Goal: Find specific page/section: Find specific page/section

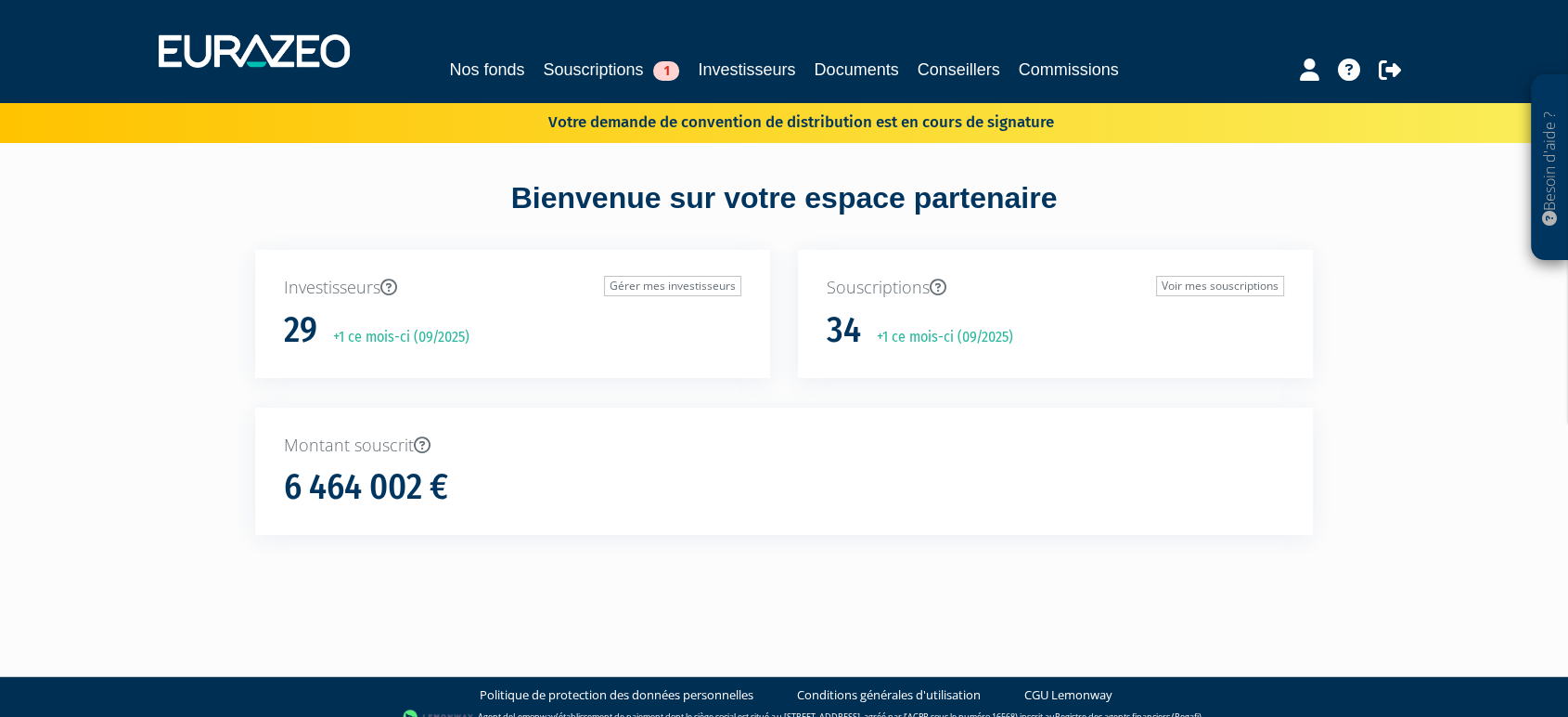
click at [585, 51] on div "Nos fonds Souscriptions 1 Investisseurs Documents Conseillers Commissions" at bounding box center [784, 51] width 1279 height 69
click at [593, 63] on link "Souscriptions 1" at bounding box center [610, 69] width 137 height 26
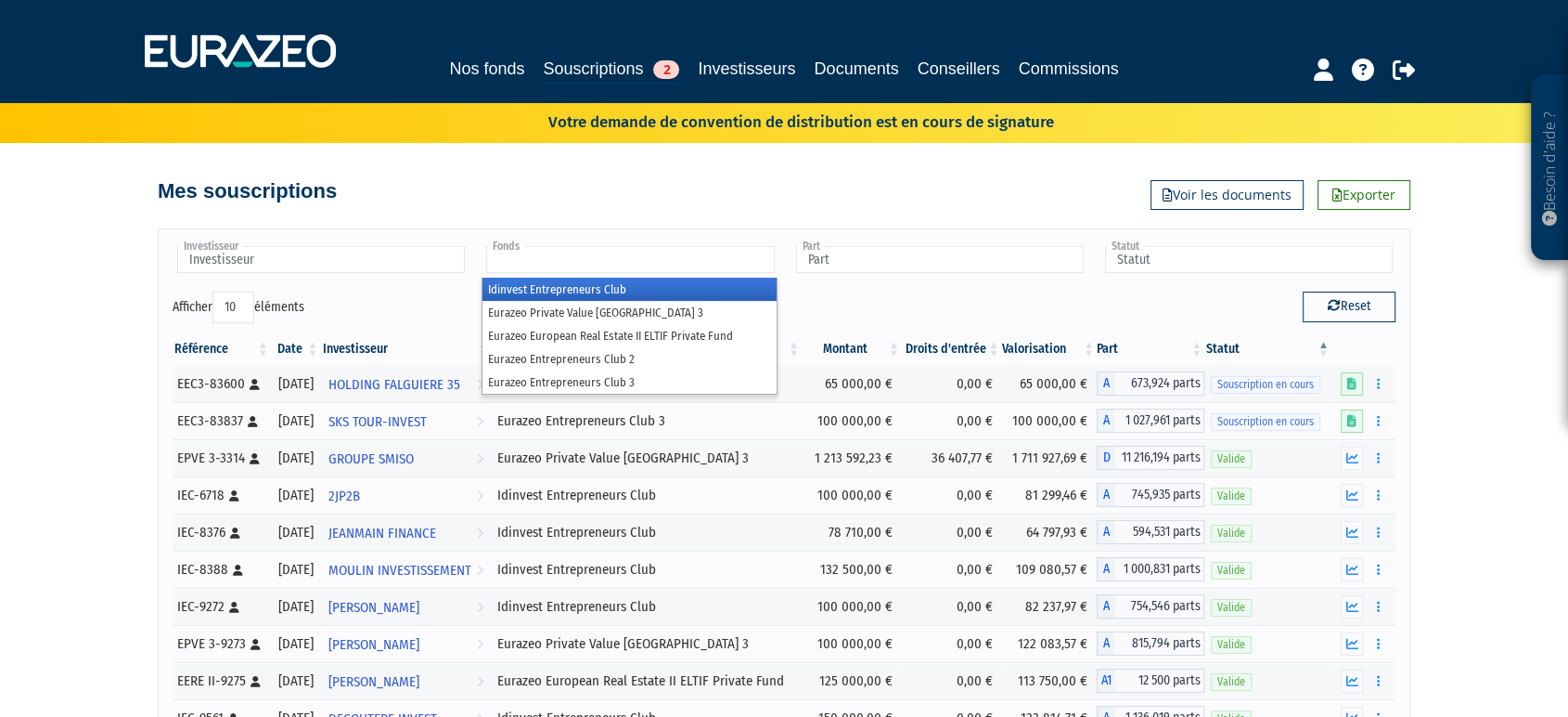
click at [627, 258] on input "text" at bounding box center [629, 259] width 288 height 27
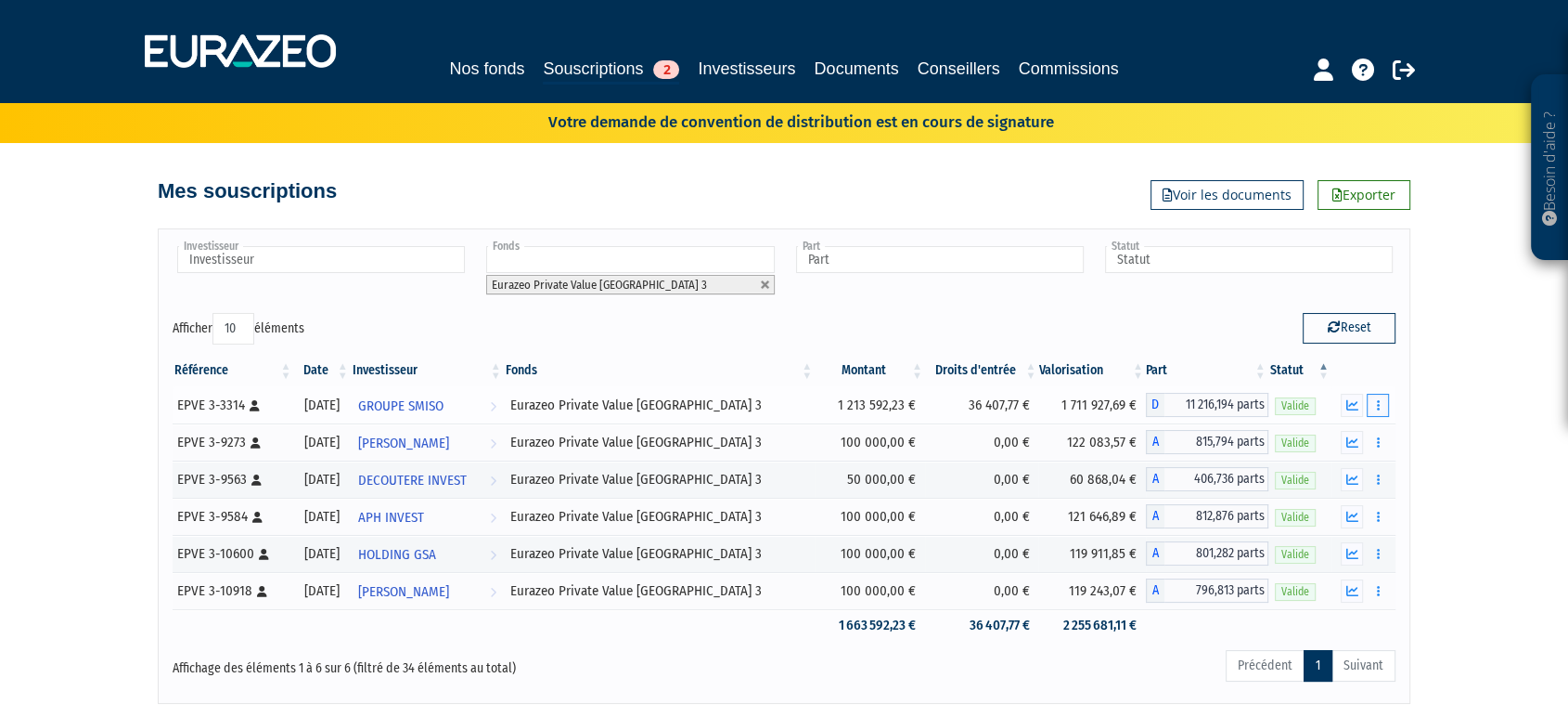
click at [1386, 411] on button "button" at bounding box center [1377, 405] width 22 height 23
drag, startPoint x: 1425, startPoint y: 455, endPoint x: 1397, endPoint y: 429, distance: 38.2
click at [1425, 455] on div "Besoin d'aide ? × J'ai besoin d'aide Si vous avez une question à propos du fonc…" at bounding box center [784, 351] width 1568 height 704
click at [1400, 433] on div "Référence Date Investisseur Fonds Montant Droits d'entrée Valorisation Part Sta…" at bounding box center [784, 498] width 1250 height 298
click at [1383, 473] on button "button" at bounding box center [1377, 480] width 22 height 23
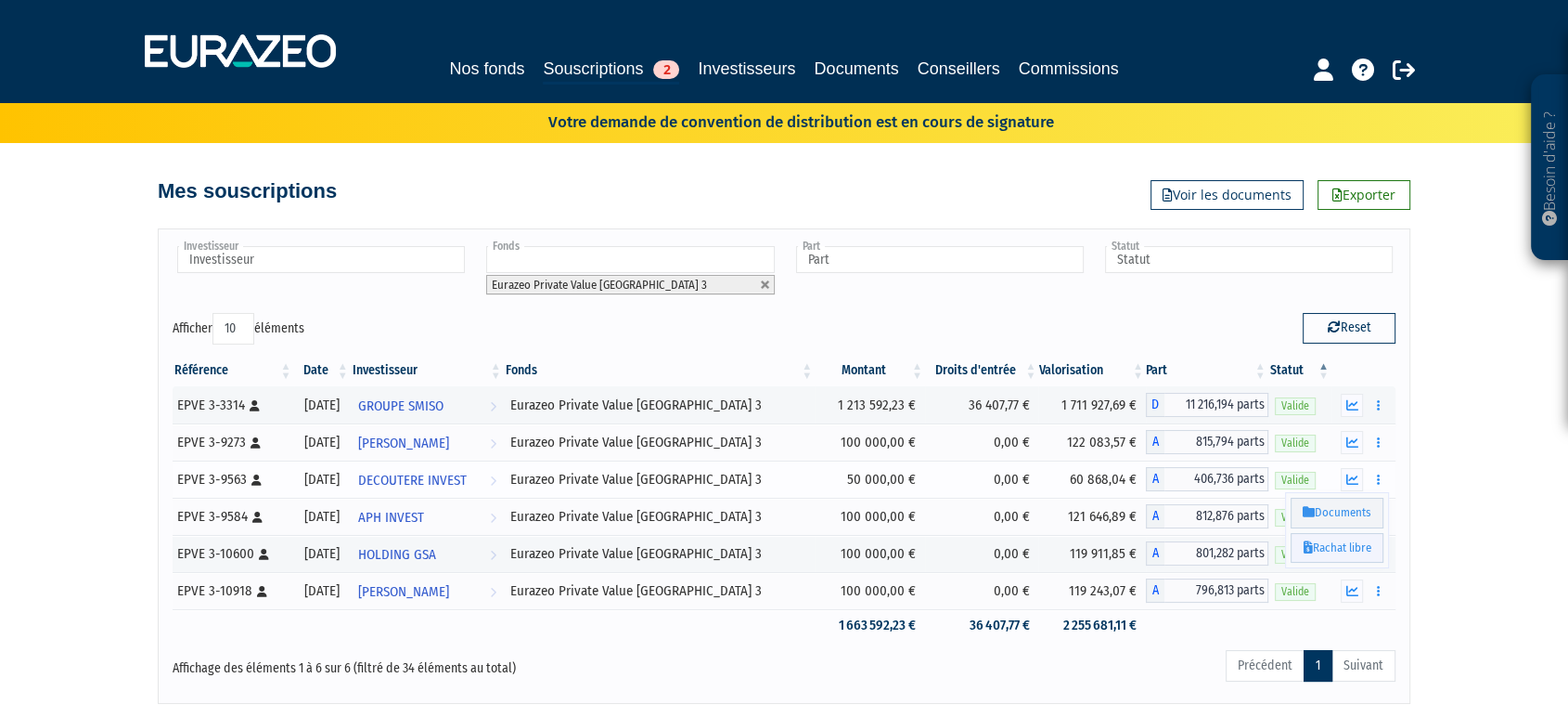
click at [1372, 540] on link "Rachat libre" at bounding box center [1336, 549] width 93 height 31
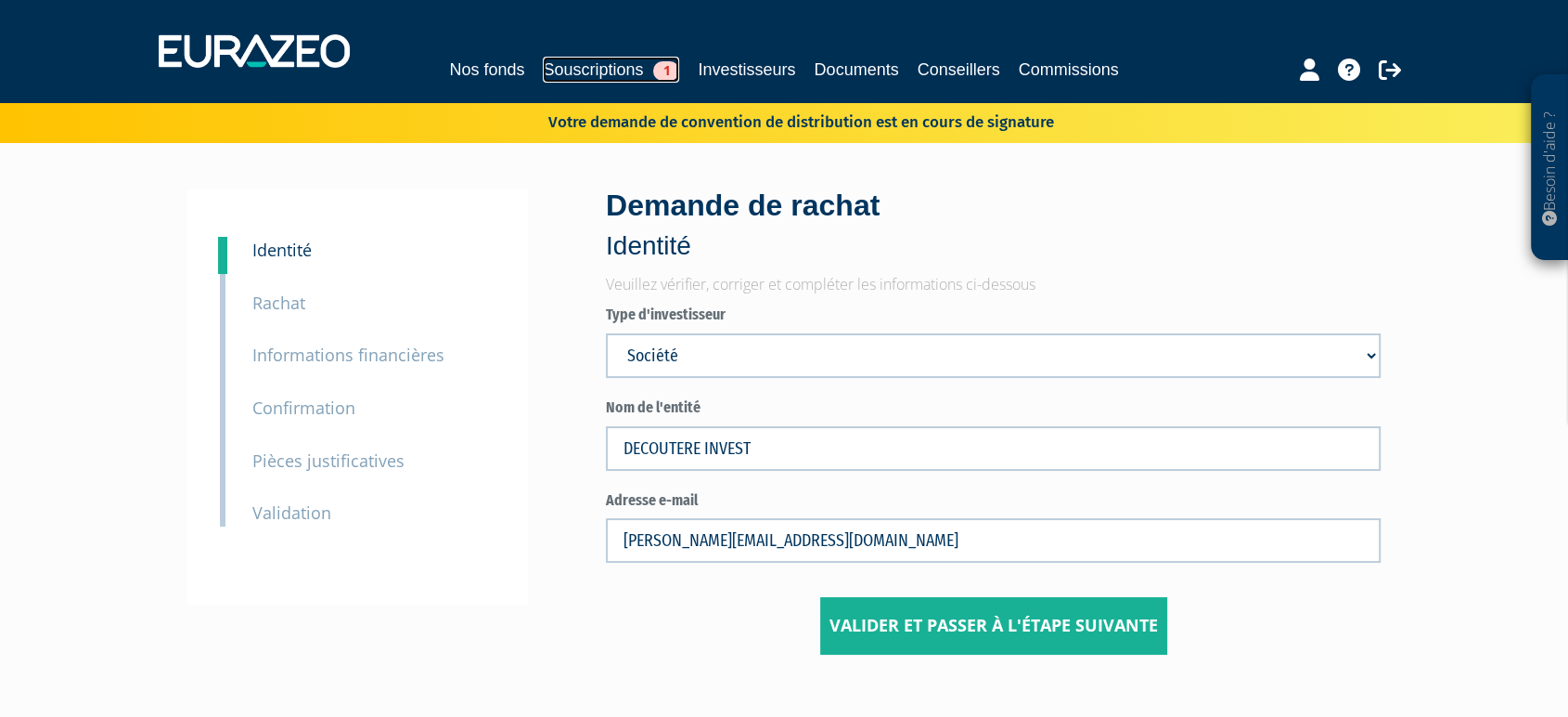
click at [636, 58] on link "Souscriptions 1" at bounding box center [610, 69] width 137 height 26
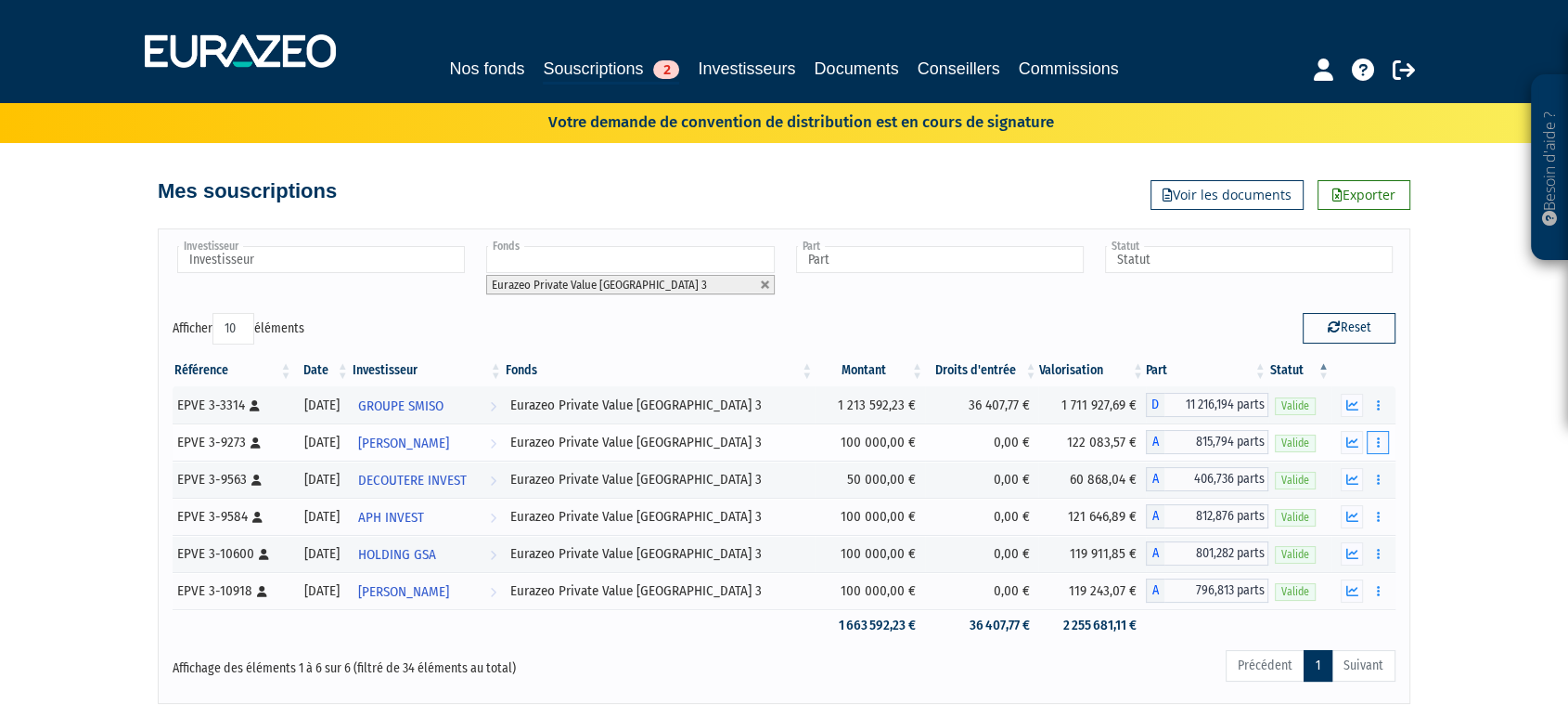
click at [1380, 434] on button "button" at bounding box center [1377, 442] width 22 height 23
click at [1458, 488] on div "Besoin d'aide ? × J'ai besoin d'aide Si vous avez une question à propos du fonc…" at bounding box center [784, 351] width 1568 height 704
click at [1379, 470] on button "button" at bounding box center [1377, 480] width 22 height 23
click at [1491, 480] on div "Besoin d'aide ? × J'ai besoin d'aide Si vous avez une question à propos du fonc…" at bounding box center [784, 351] width 1568 height 704
click at [1473, 504] on div "Besoin d'aide ? × J'ai besoin d'aide Si vous avez une question à propos du fonc…" at bounding box center [784, 351] width 1568 height 704
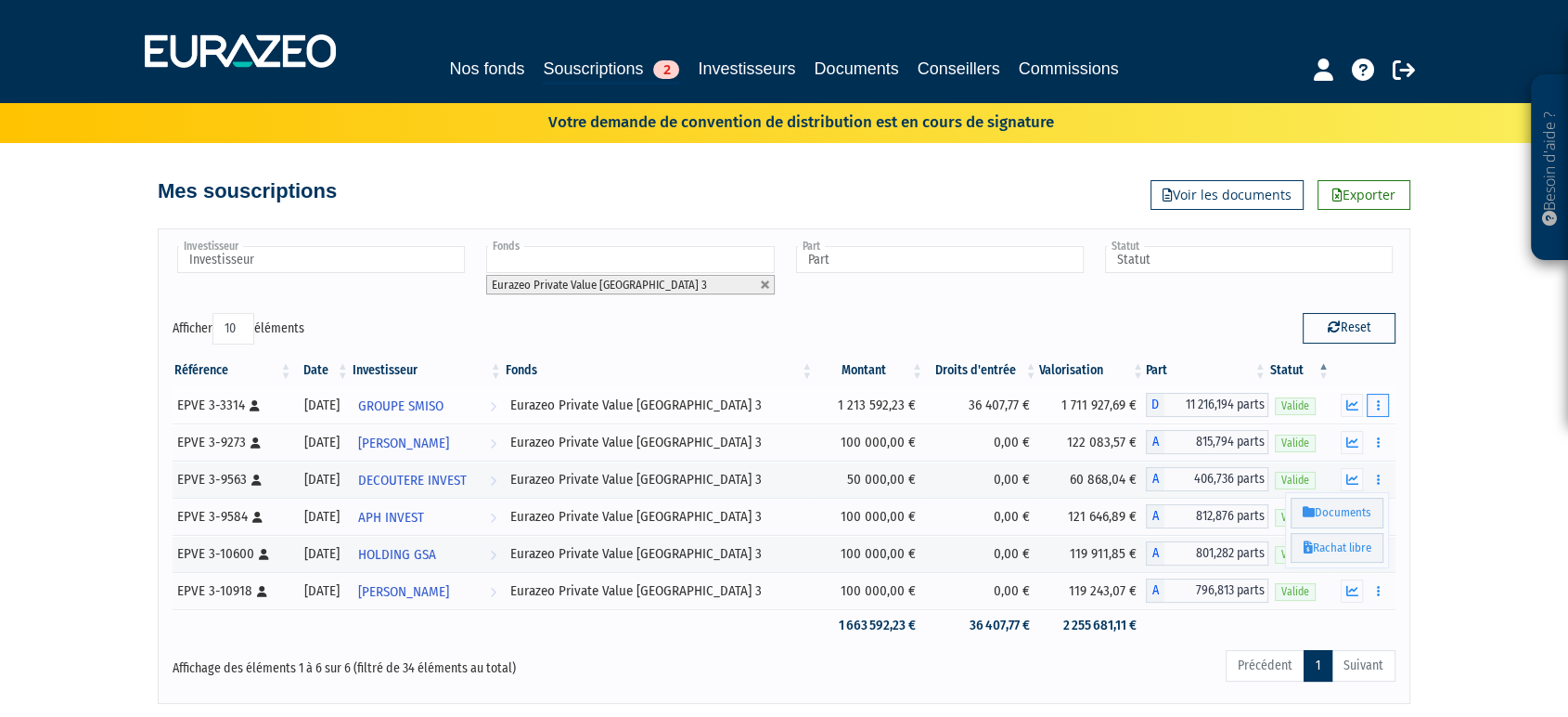
click at [1380, 413] on button "button" at bounding box center [1377, 405] width 22 height 23
click at [1477, 459] on div "Besoin d'aide ? × J'ai besoin d'aide Si vous avez une question à propos du fonc…" at bounding box center [784, 351] width 1568 height 704
click at [1373, 517] on button "button" at bounding box center [1377, 516] width 22 height 23
click at [1517, 535] on div "Besoin d'aide ? × J'ai besoin d'aide Si vous avez une question à propos du fonc…" at bounding box center [784, 351] width 1568 height 704
click at [1463, 572] on div "Besoin d'aide ? × J'ai besoin d'aide Si vous avez une question à propos du fonc…" at bounding box center [784, 351] width 1568 height 704
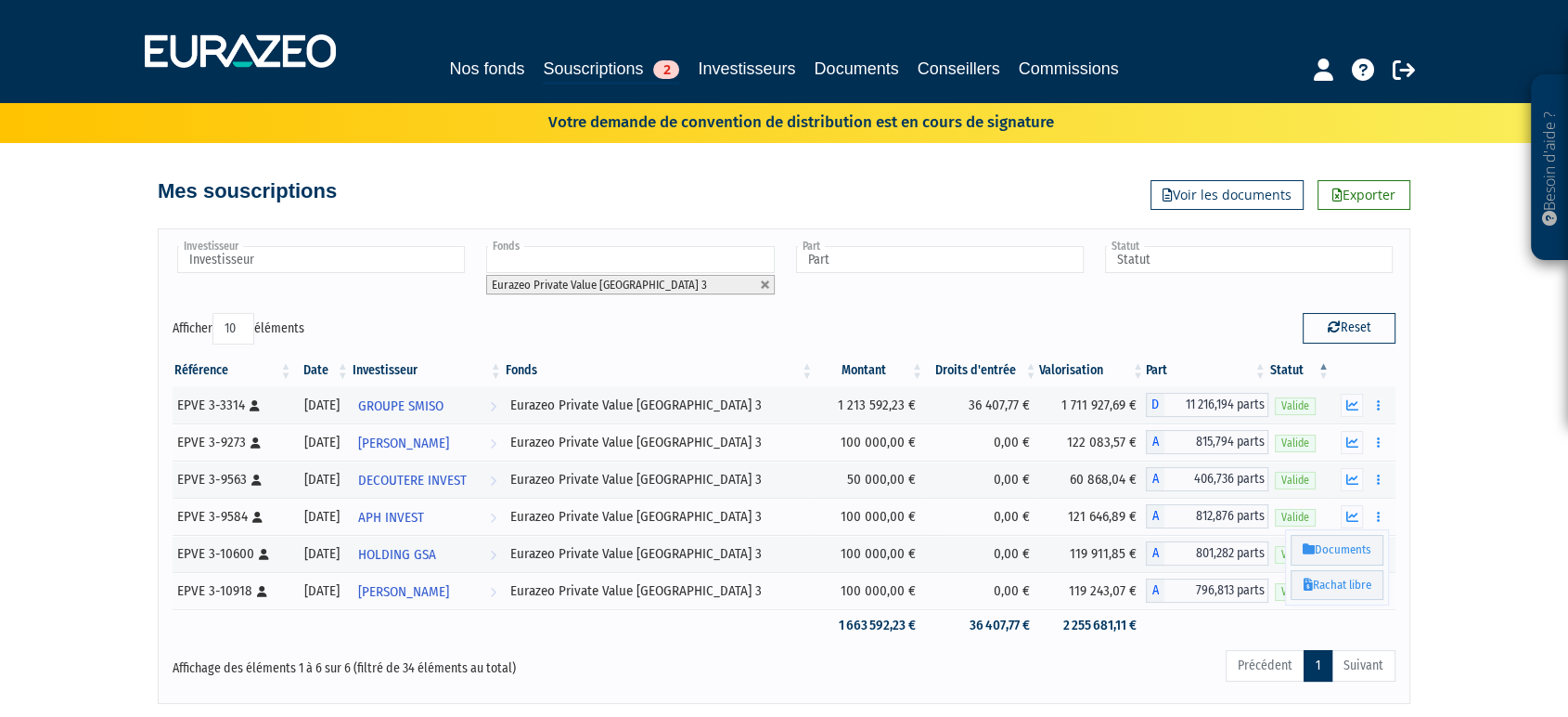
click at [1420, 601] on div "Besoin d'aide ? × J'ai besoin d'aide Si vous avez une question à propos du fonc…" at bounding box center [784, 351] width 1568 height 704
click at [1364, 619] on td at bounding box center [1362, 625] width 64 height 33
click at [1379, 586] on icon "button" at bounding box center [1377, 591] width 3 height 12
click at [1373, 552] on button "button" at bounding box center [1377, 553] width 22 height 23
click at [1379, 523] on button "button" at bounding box center [1377, 516] width 22 height 23
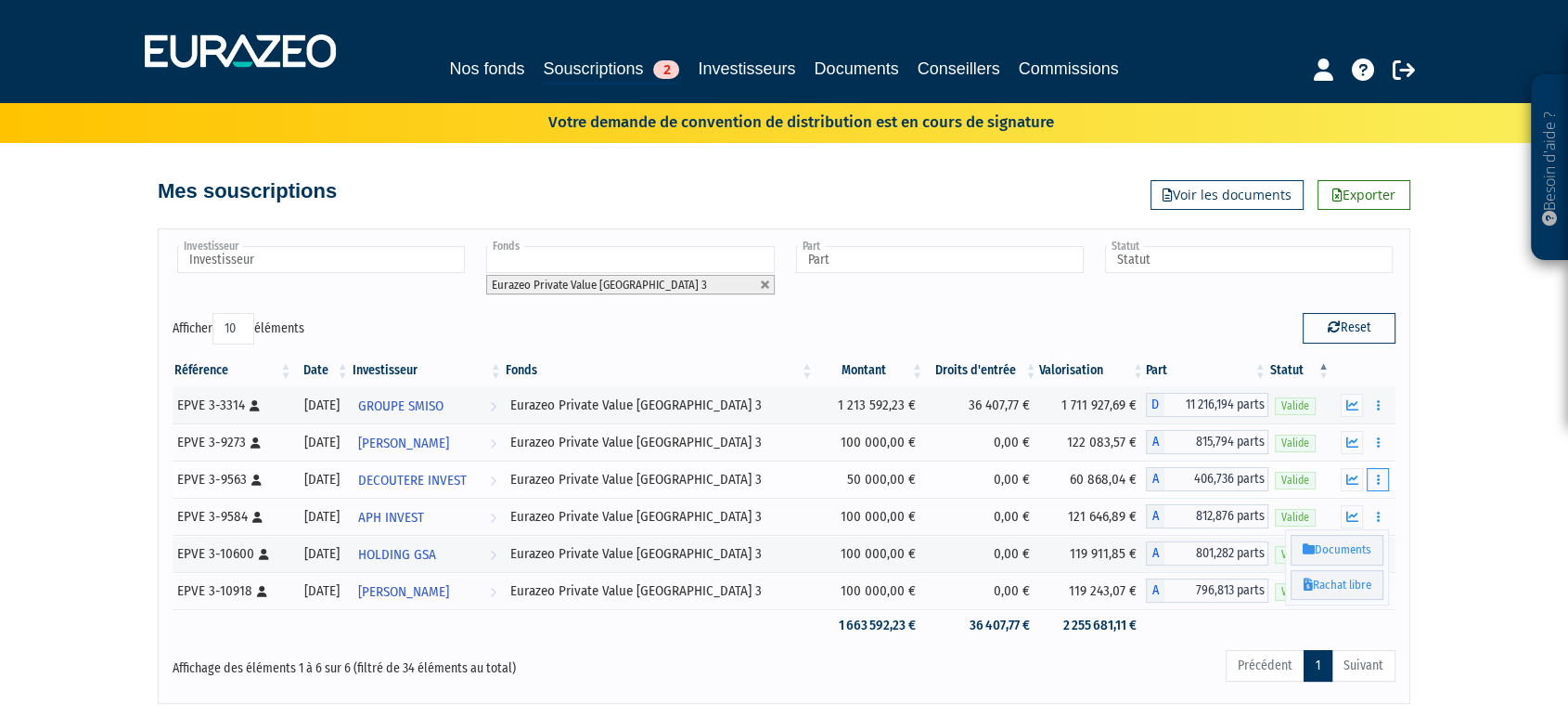
click at [1377, 478] on icon "button" at bounding box center [1377, 479] width 3 height 12
click at [1383, 436] on button "button" at bounding box center [1377, 442] width 22 height 23
click at [1379, 415] on td "Rachat libre" at bounding box center [1362, 404] width 64 height 37
click at [1384, 411] on button "button" at bounding box center [1377, 405] width 22 height 23
click at [772, 56] on link "Investisseurs" at bounding box center [746, 68] width 98 height 26
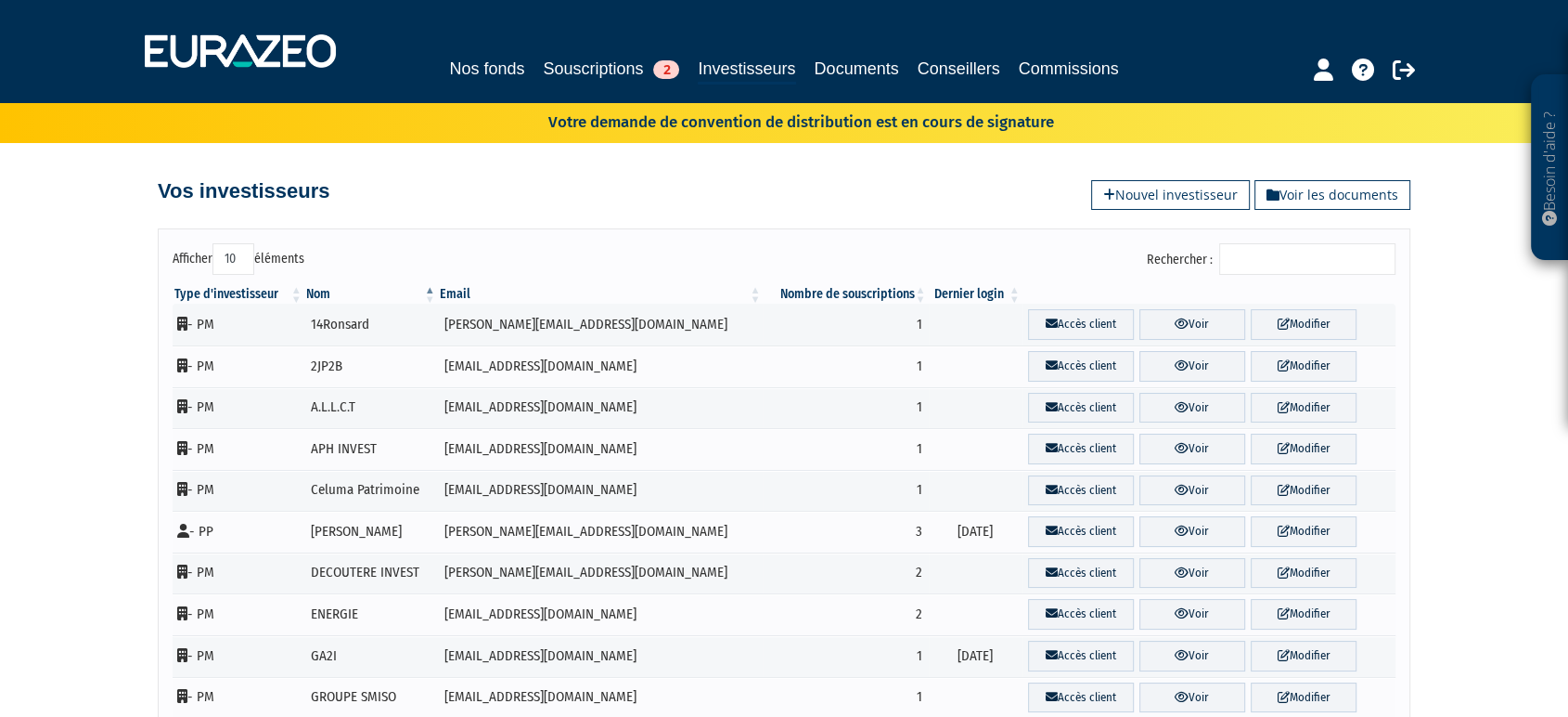
click at [1372, 257] on input "Rechercher :" at bounding box center [1307, 258] width 176 height 32
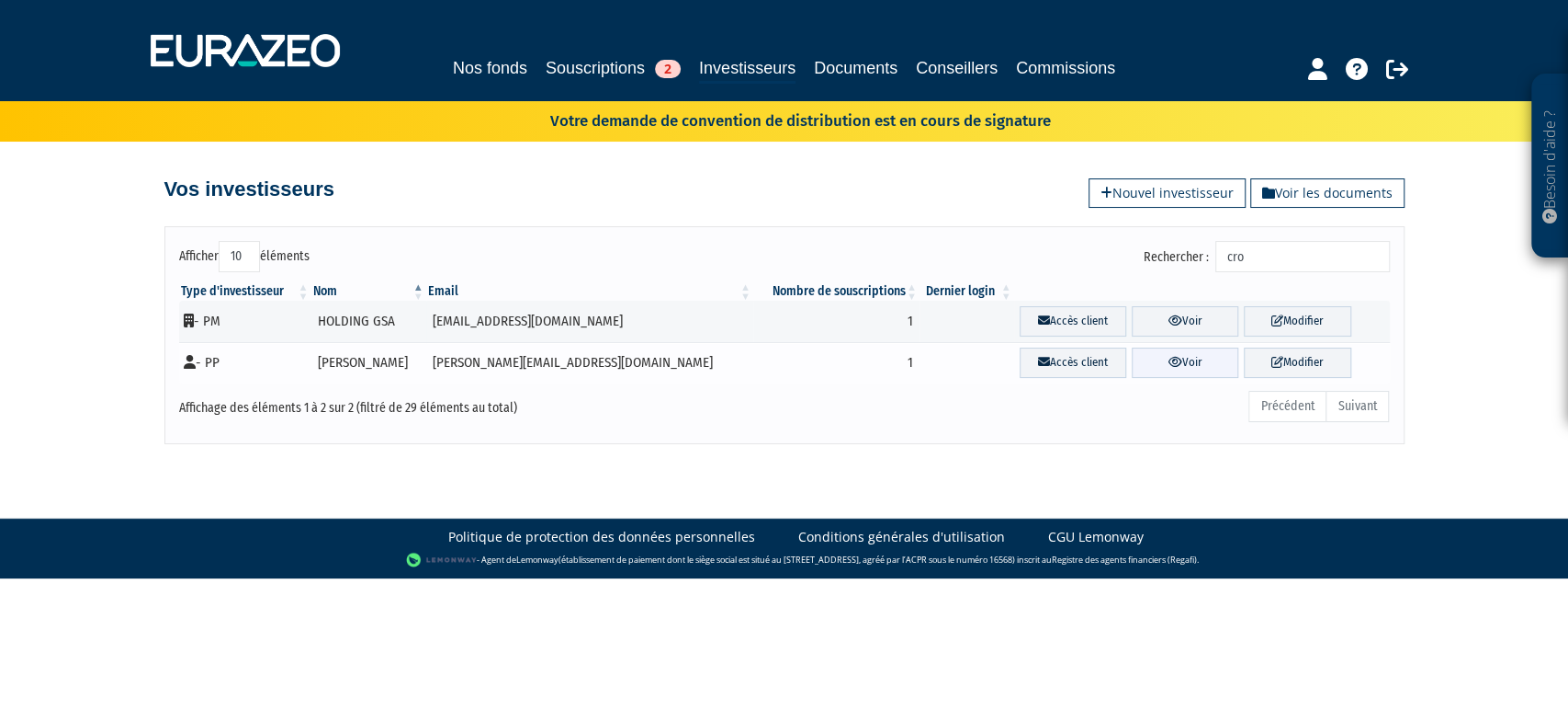
type input "cro"
click at [1168, 355] on icon at bounding box center [1175, 361] width 14 height 12
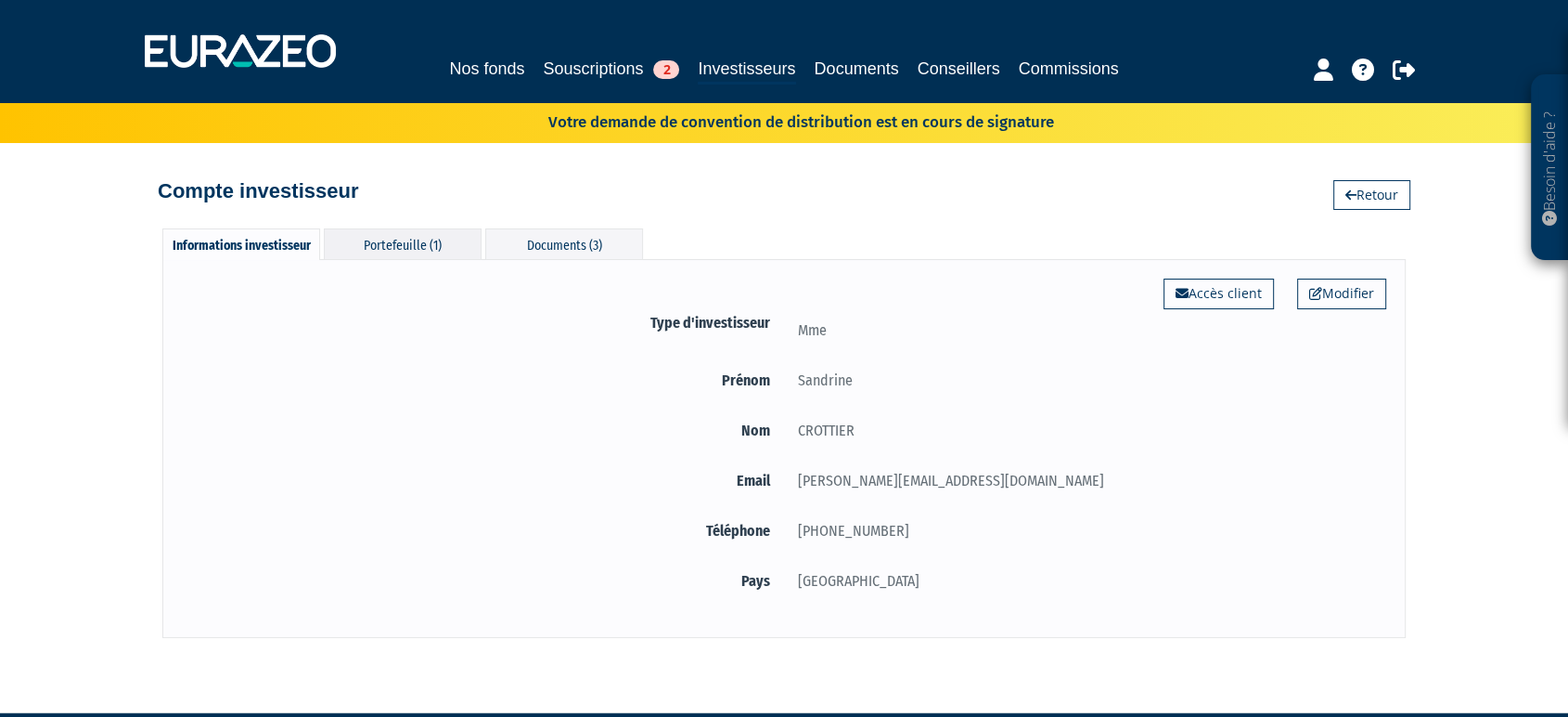
click at [437, 235] on div "Portefeuille (1)" at bounding box center [402, 244] width 158 height 31
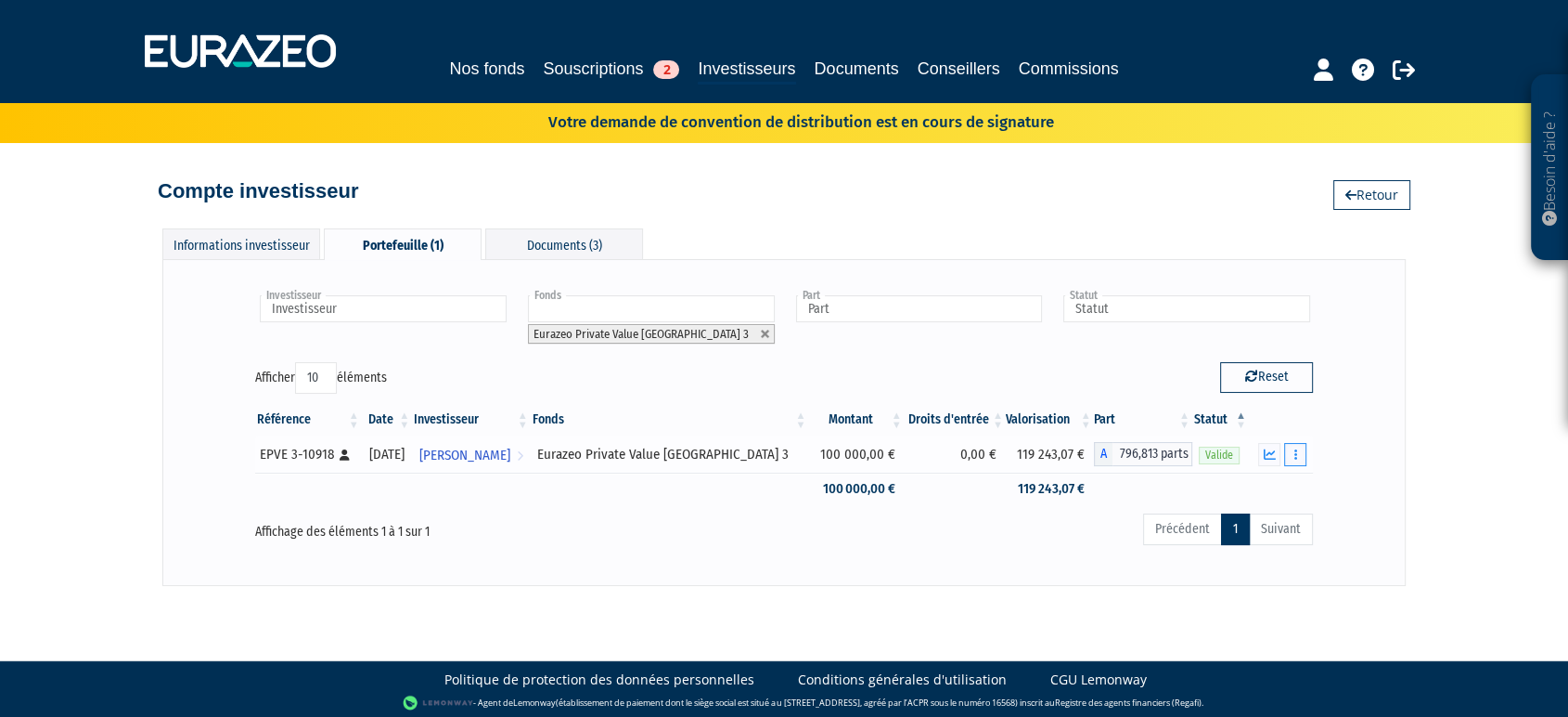
click at [1296, 448] on icon "button" at bounding box center [1294, 454] width 3 height 12
click at [1389, 503] on div "Investisseur Sandrine CROTTIER Investisseur Fonds Eurazeo Private Value Europe …" at bounding box center [784, 422] width 1243 height 325
